Goal: Navigation & Orientation: Find specific page/section

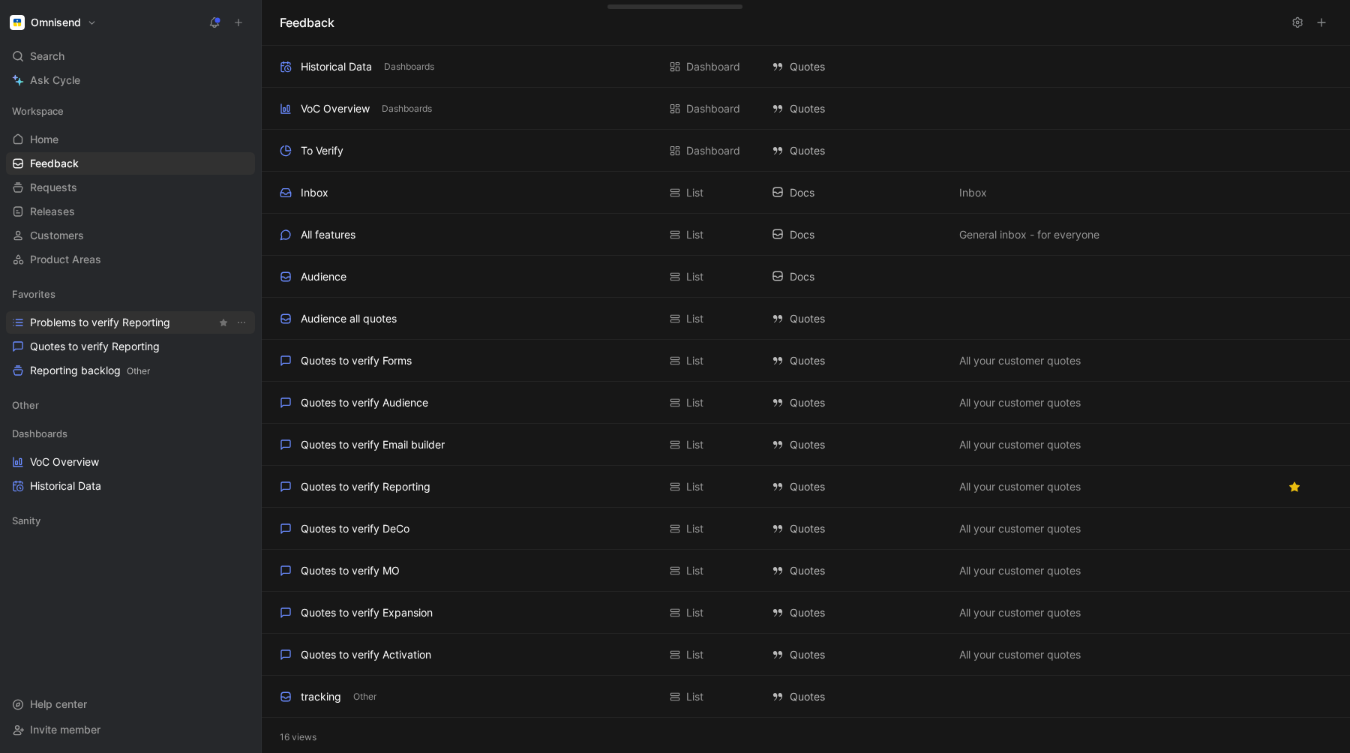
click at [68, 318] on span "Problems to verify Reporting" at bounding box center [100, 322] width 140 height 15
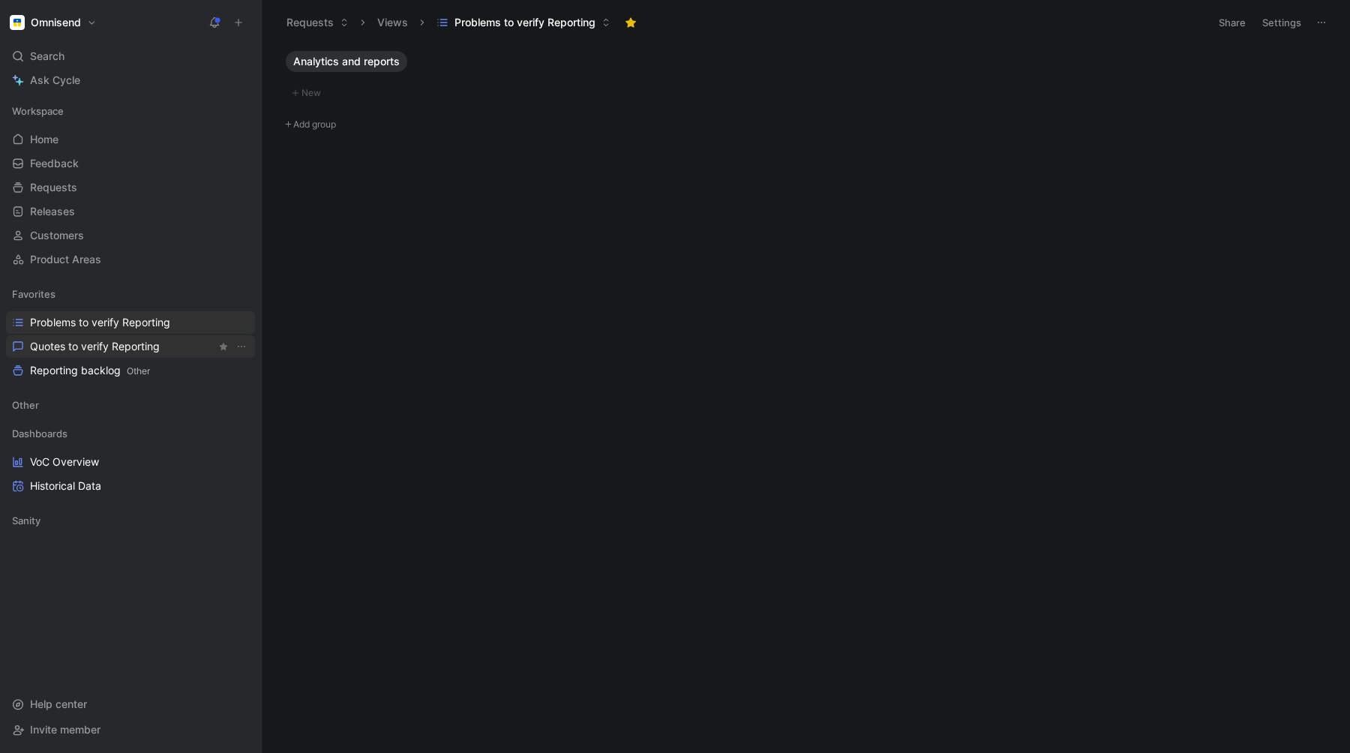
click at [71, 344] on span "Quotes to verify Reporting" at bounding box center [95, 346] width 130 height 15
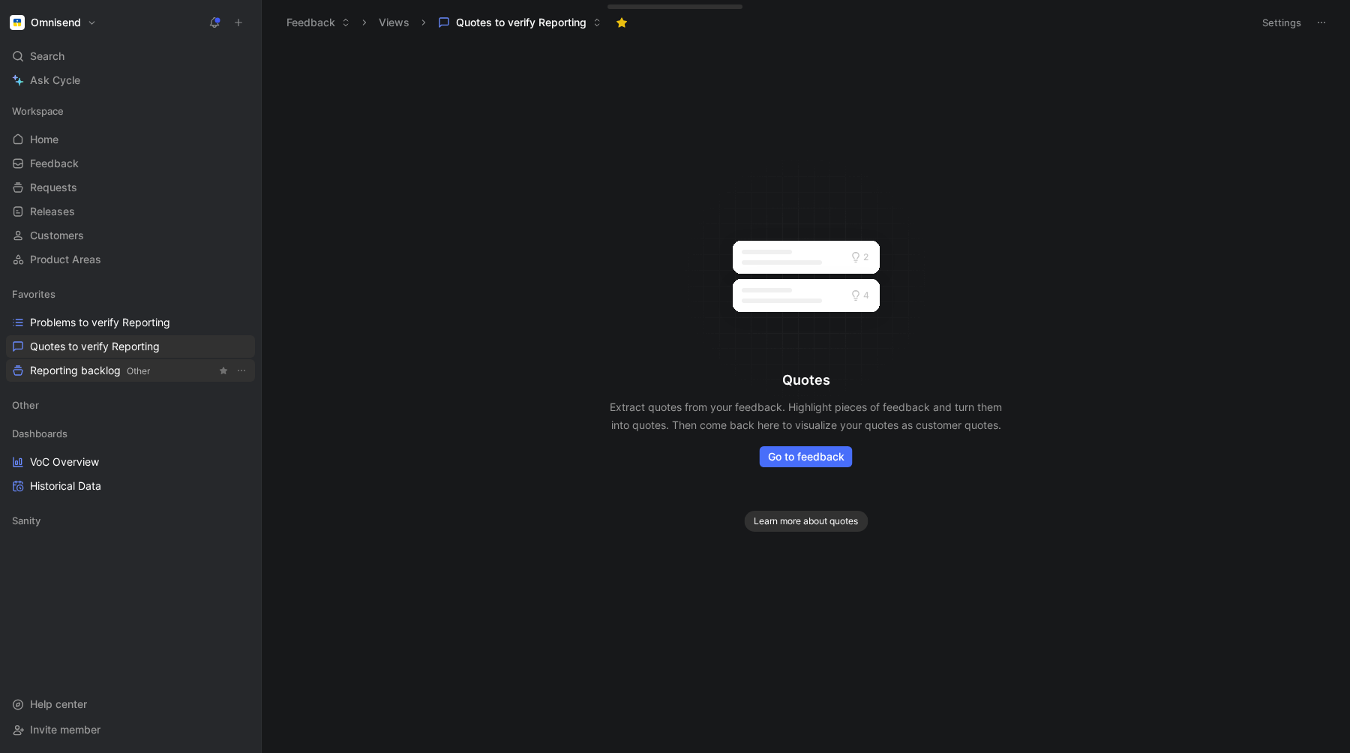
click at [75, 361] on link "Reporting backlog Other" at bounding box center [130, 370] width 249 height 23
